Goal: Transaction & Acquisition: Book appointment/travel/reservation

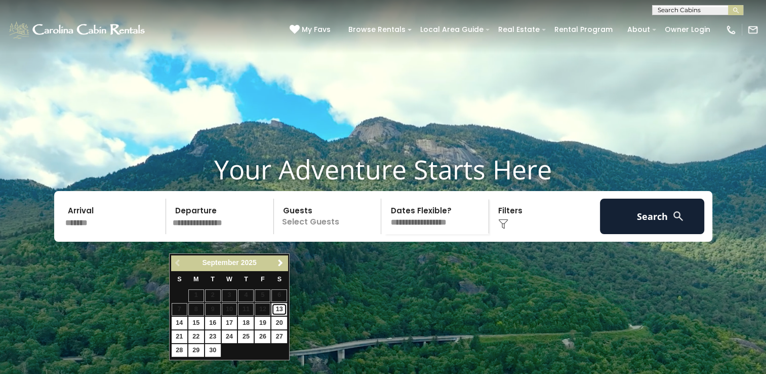
click at [284, 311] on link "13" at bounding box center [279, 309] width 16 height 13
type input "*******"
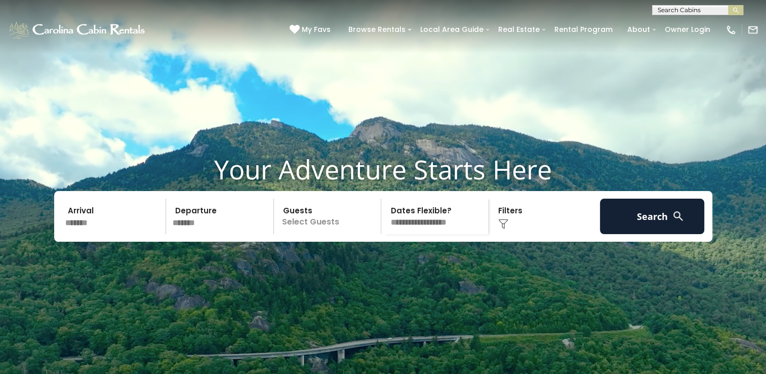
click at [305, 234] on p "Select Guests" at bounding box center [329, 215] width 104 height 35
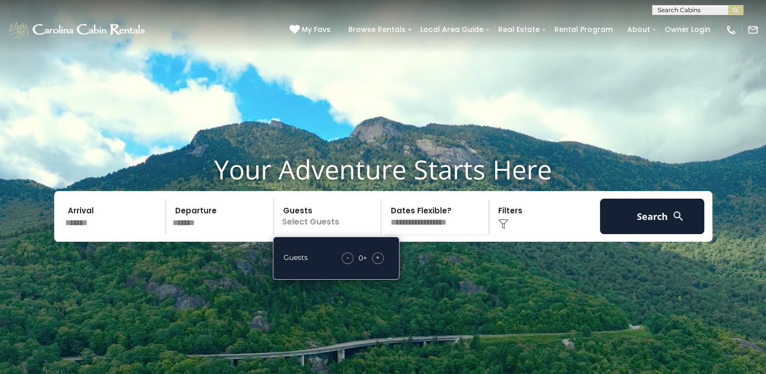
click at [375, 264] on div "+" at bounding box center [378, 258] width 12 height 12
click at [584, 127] on video at bounding box center [383, 191] width 766 height 383
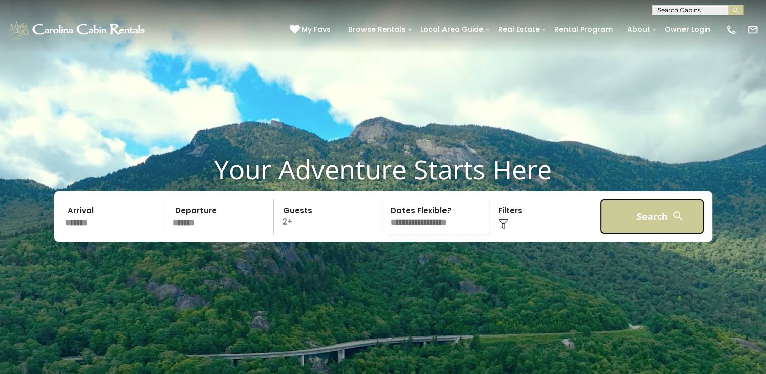
click at [656, 234] on button "Search" at bounding box center [652, 215] width 105 height 35
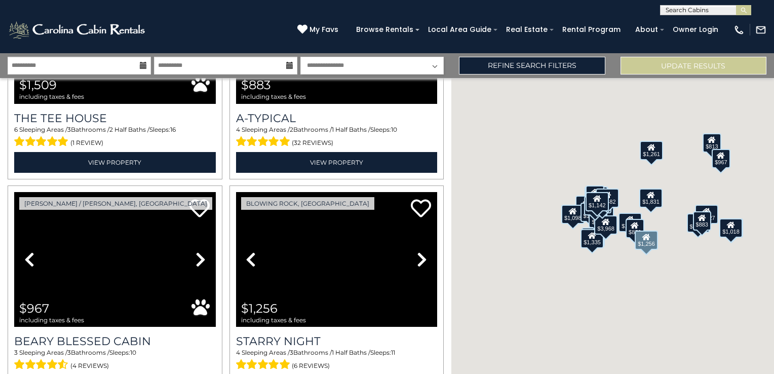
scroll to position [3113, 0]
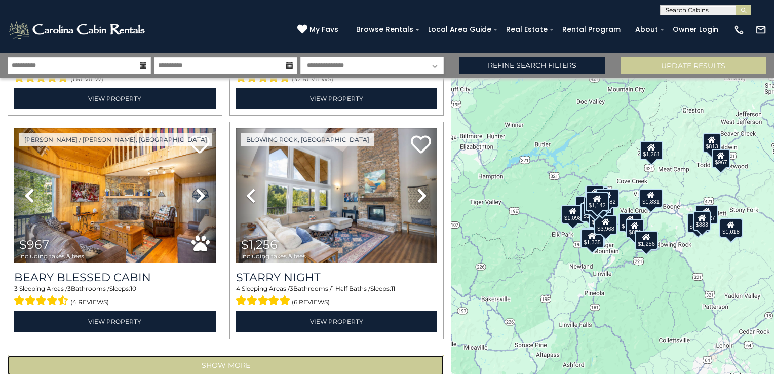
click at [272, 355] on button "Show More" at bounding box center [226, 365] width 436 height 20
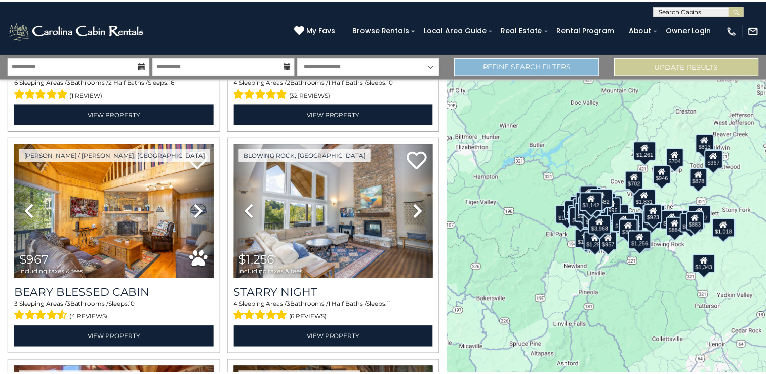
scroll to position [3113, 0]
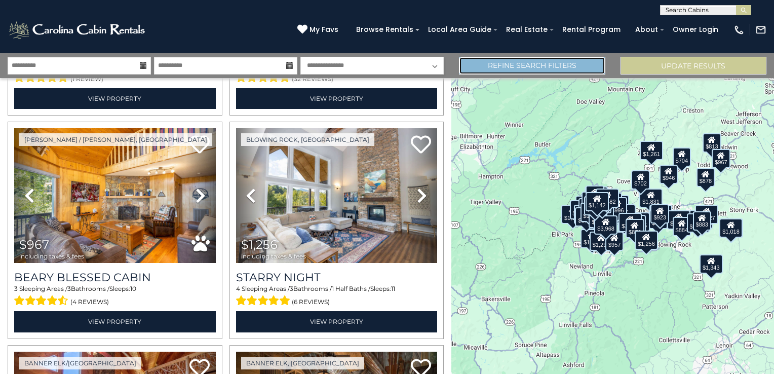
click at [485, 64] on link "Refine Search Filters" at bounding box center [532, 66] width 146 height 18
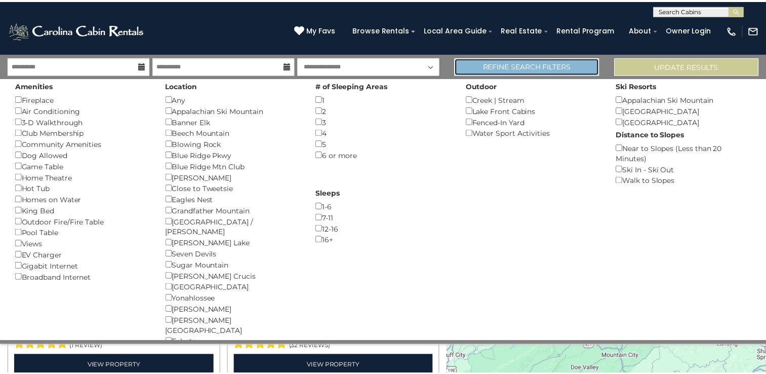
scroll to position [3092, 0]
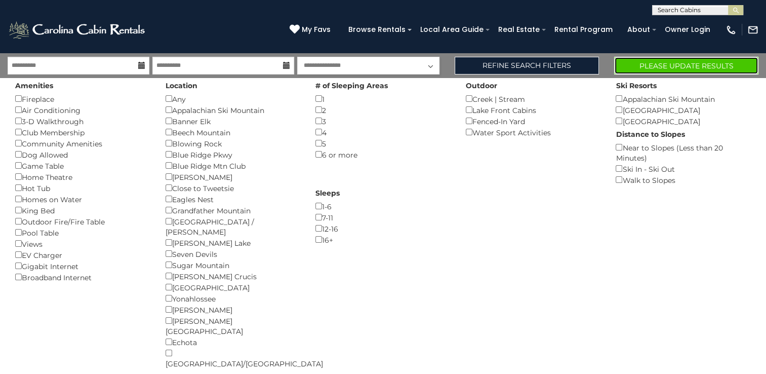
click at [632, 70] on button "Please Update Results" at bounding box center [686, 66] width 144 height 18
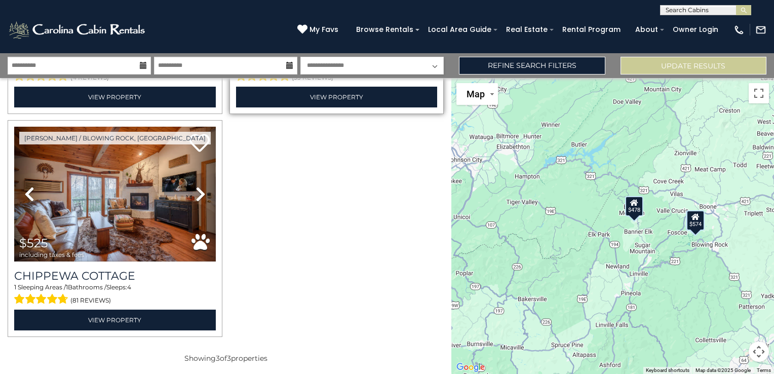
scroll to position [215, 0]
